Goal: Task Accomplishment & Management: Complete application form

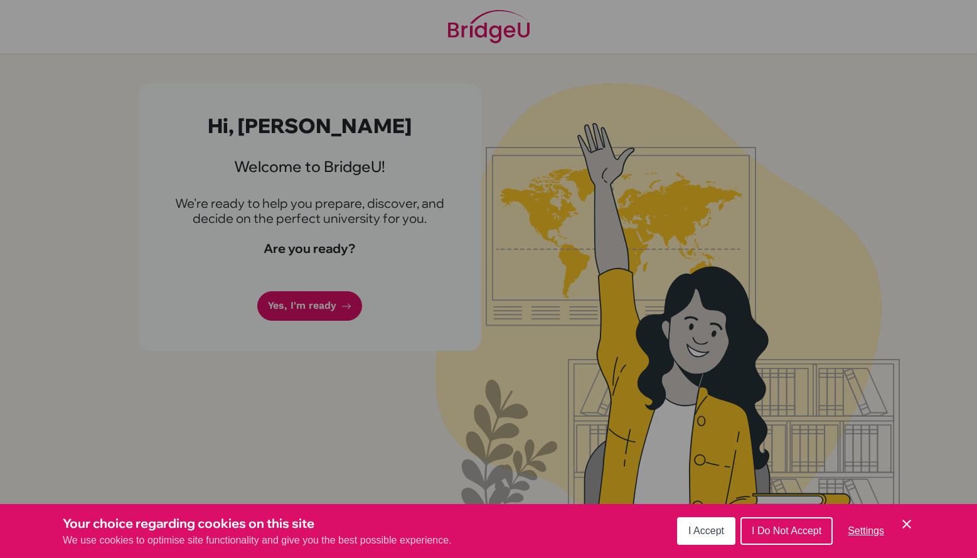
click at [761, 531] on span "I Do Not Accept" at bounding box center [786, 530] width 70 height 11
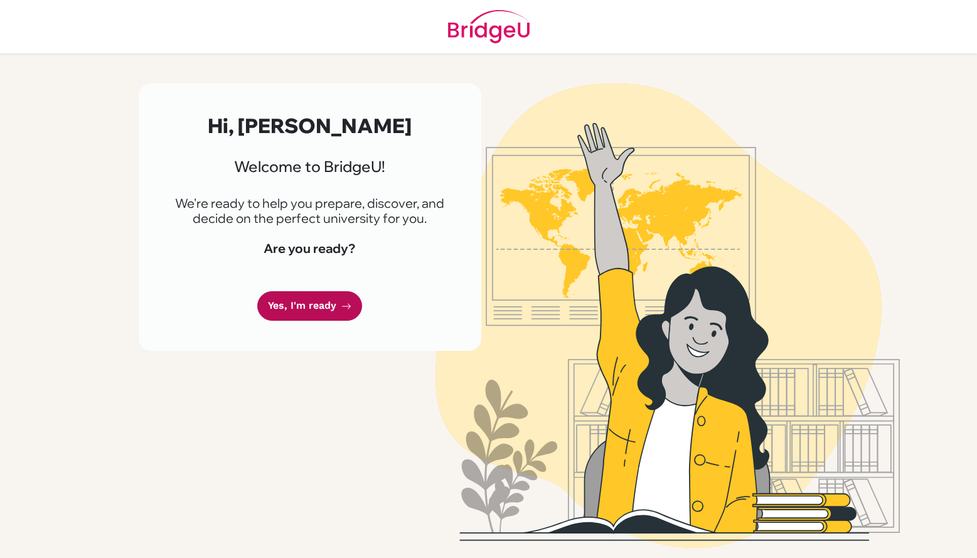
click at [285, 312] on link "Yes, I'm ready" at bounding box center [309, 305] width 105 height 29
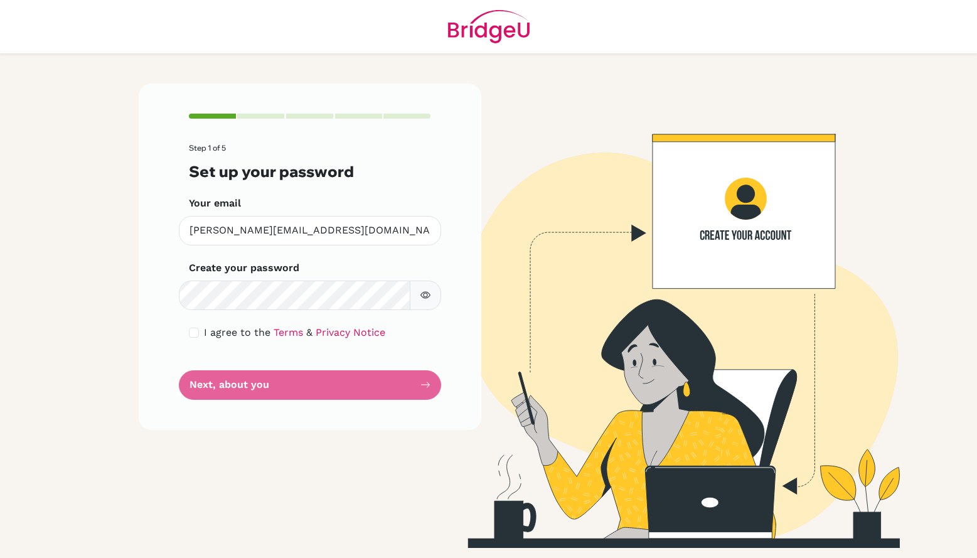
click at [375, 384] on form "Step 1 of 5 Set up your password Your email [PERSON_NAME][EMAIL_ADDRESS][DOMAIN…" at bounding box center [310, 271] width 242 height 255
click at [194, 334] on input "checkbox" at bounding box center [194, 332] width 10 height 10
checkbox input "true"
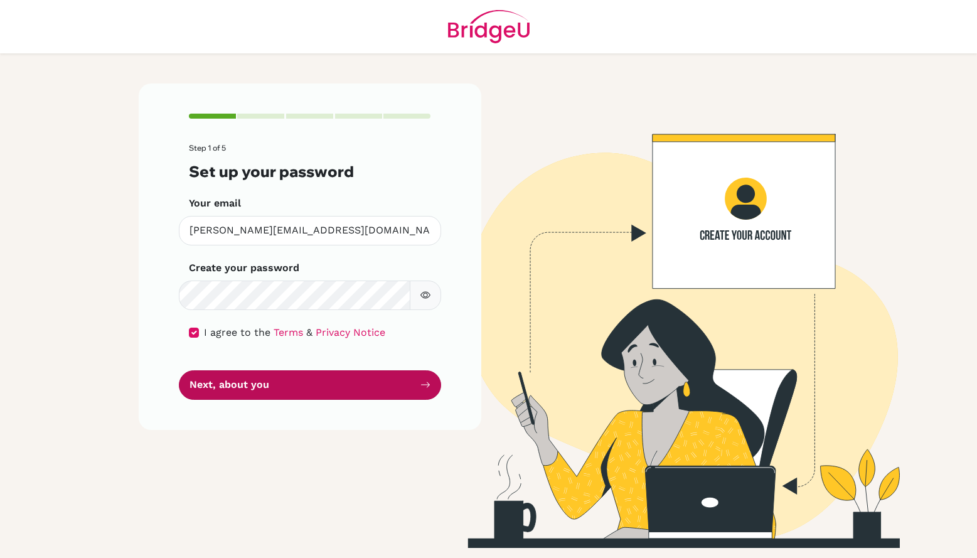
click at [287, 373] on button "Next, about you" at bounding box center [310, 384] width 262 height 29
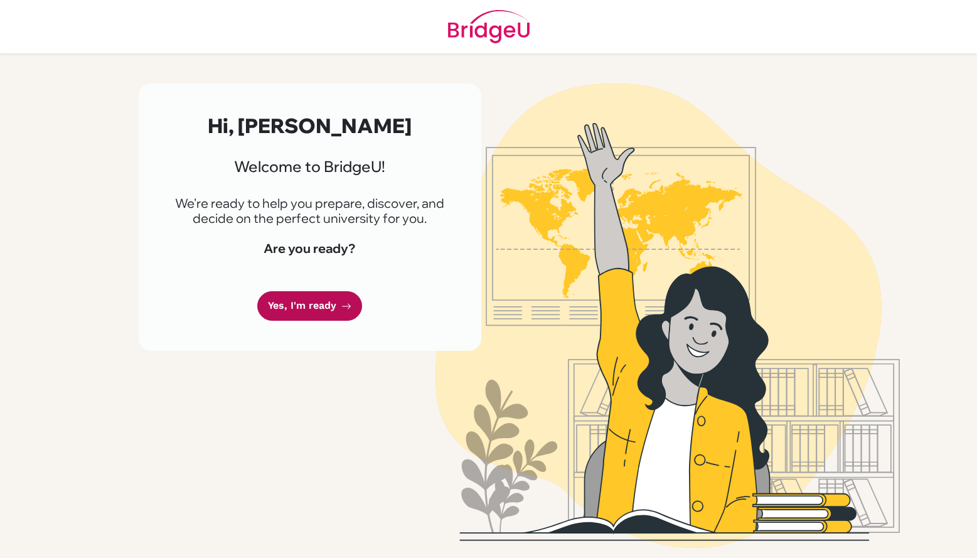
click at [341, 309] on icon at bounding box center [346, 306] width 10 height 10
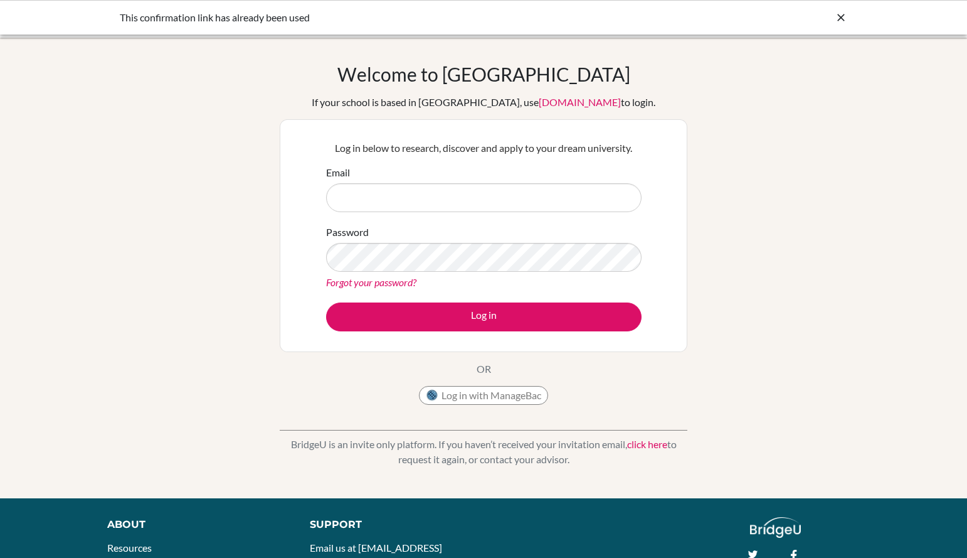
click at [460, 215] on form "Email Password Forgot your password? Log in" at bounding box center [483, 248] width 315 height 166
click at [399, 194] on input "Email" at bounding box center [483, 197] width 315 height 29
type input "[PERSON_NAME][EMAIL_ADDRESS][DOMAIN_NAME]"
click at [326, 302] on button "Log in" at bounding box center [483, 316] width 315 height 29
